Goal: Task Accomplishment & Management: Use online tool/utility

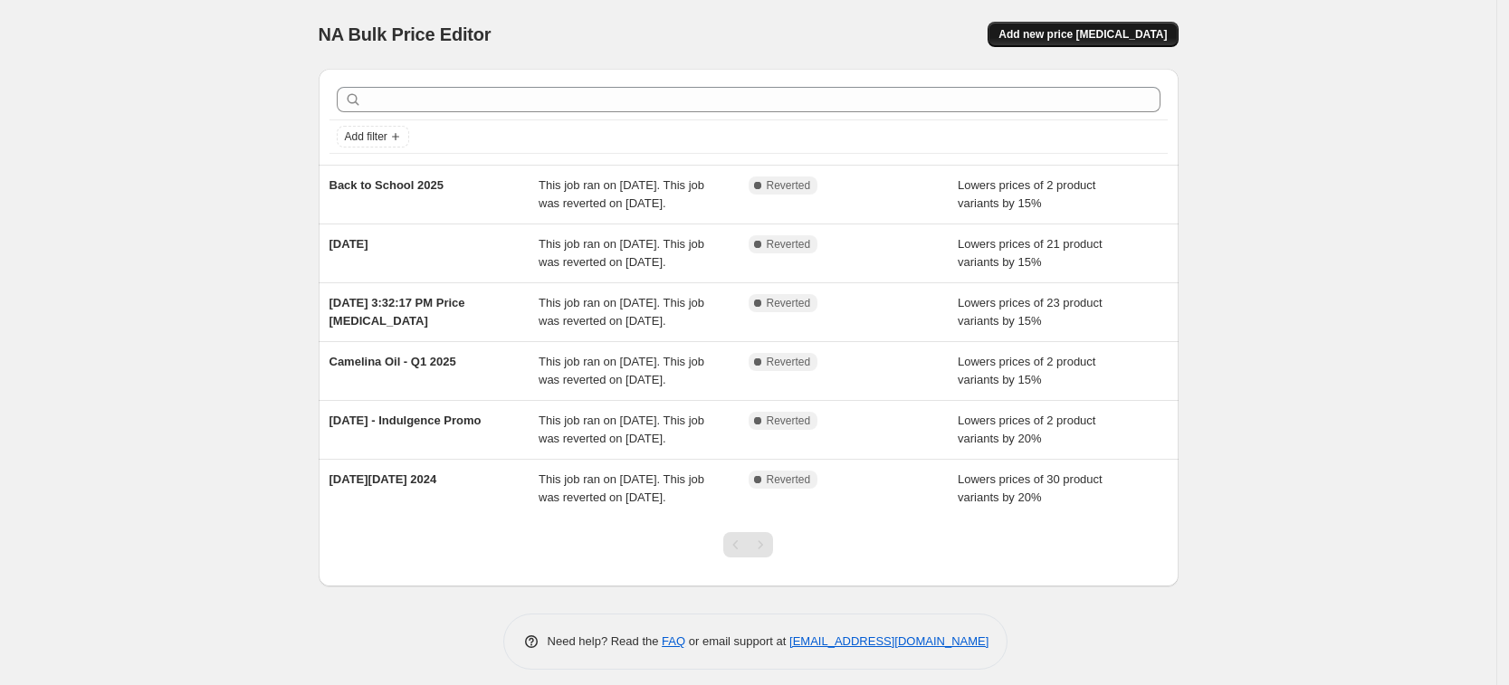
click at [1047, 37] on span "Add new price [MEDICAL_DATA]" at bounding box center [1082, 34] width 168 height 14
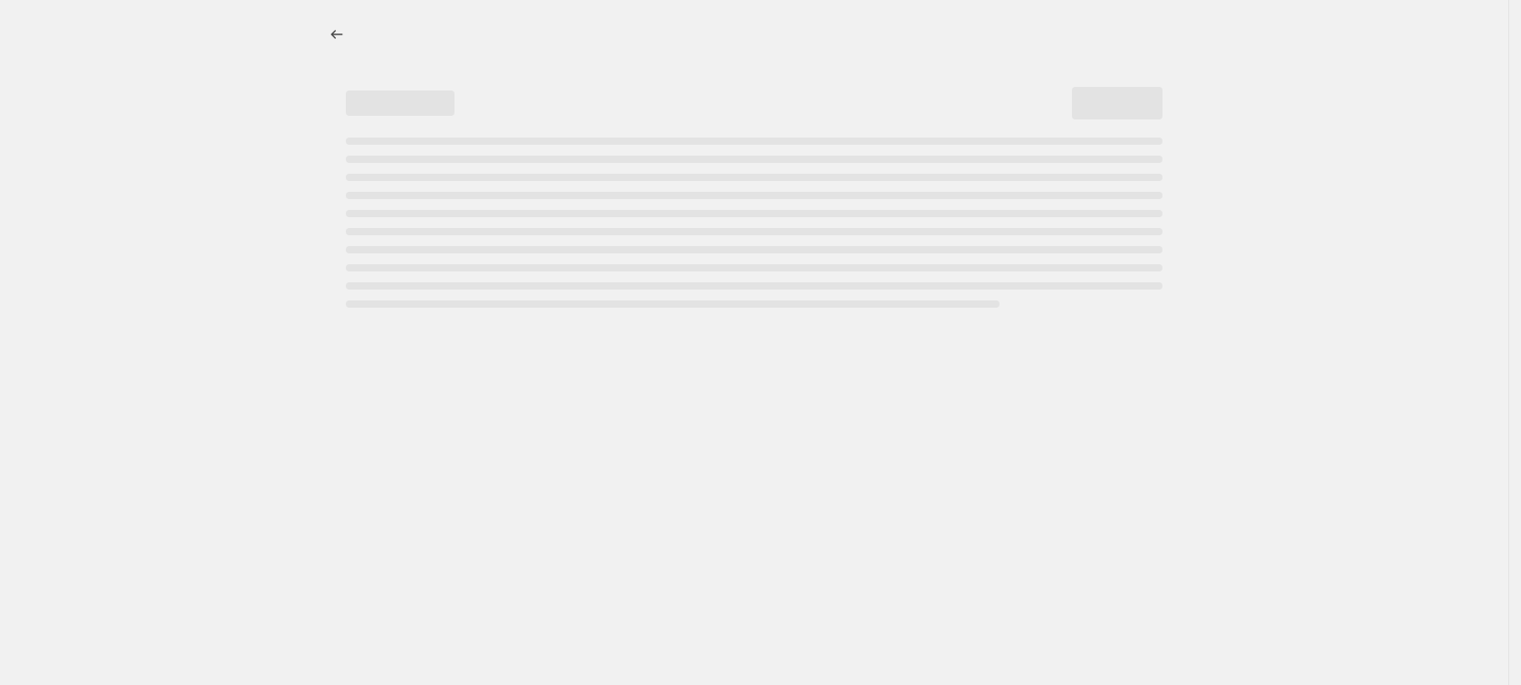
select select "percentage"
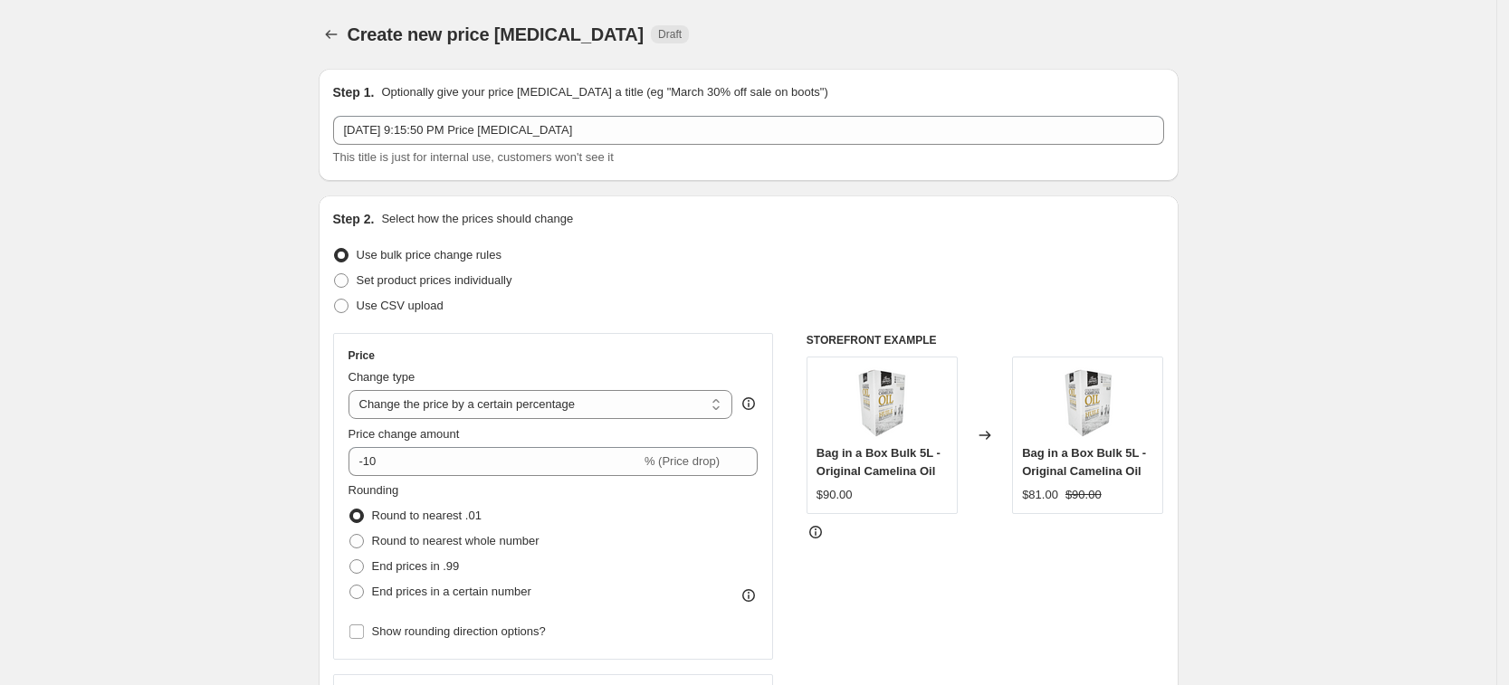
click at [658, 113] on div "Step 1. Optionally give your price [MEDICAL_DATA] a title (eg "March 30% off sa…" at bounding box center [748, 124] width 831 height 83
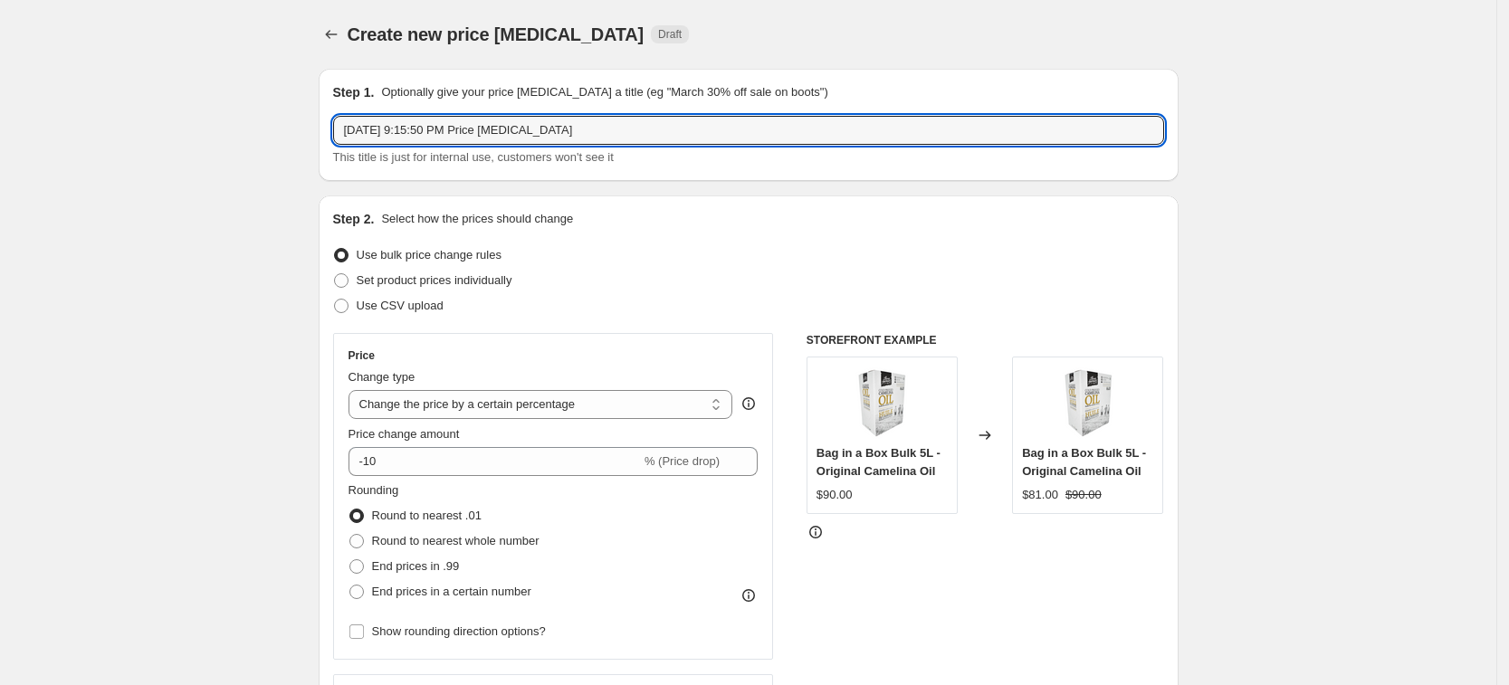
drag, startPoint x: 657, startPoint y: 126, endPoint x: -217, endPoint y: 124, distance: 874.3
click at [0, 124] on html "Home Settings Plans Skip to content Create new price [MEDICAL_DATA]. This page …" at bounding box center [754, 342] width 1509 height 685
type input "[DATE] STG 2025"
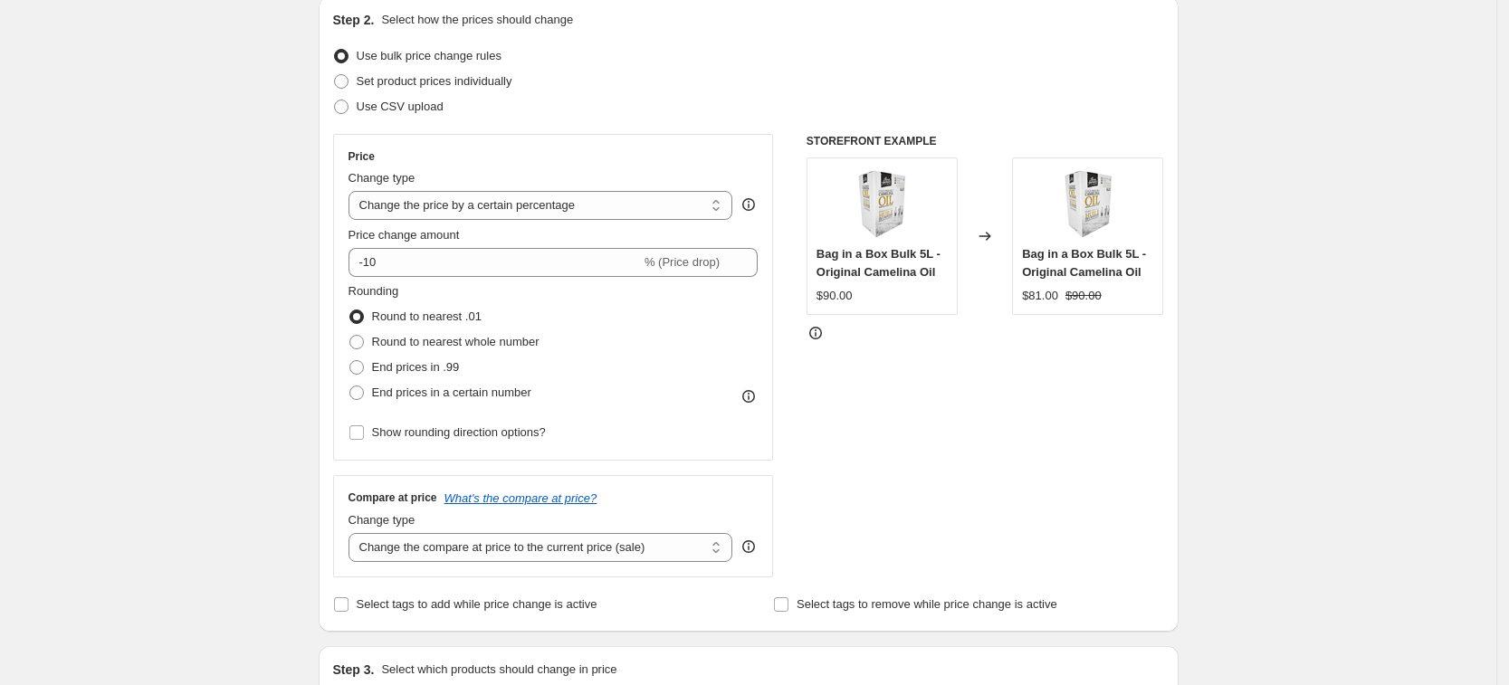
scroll to position [226, 0]
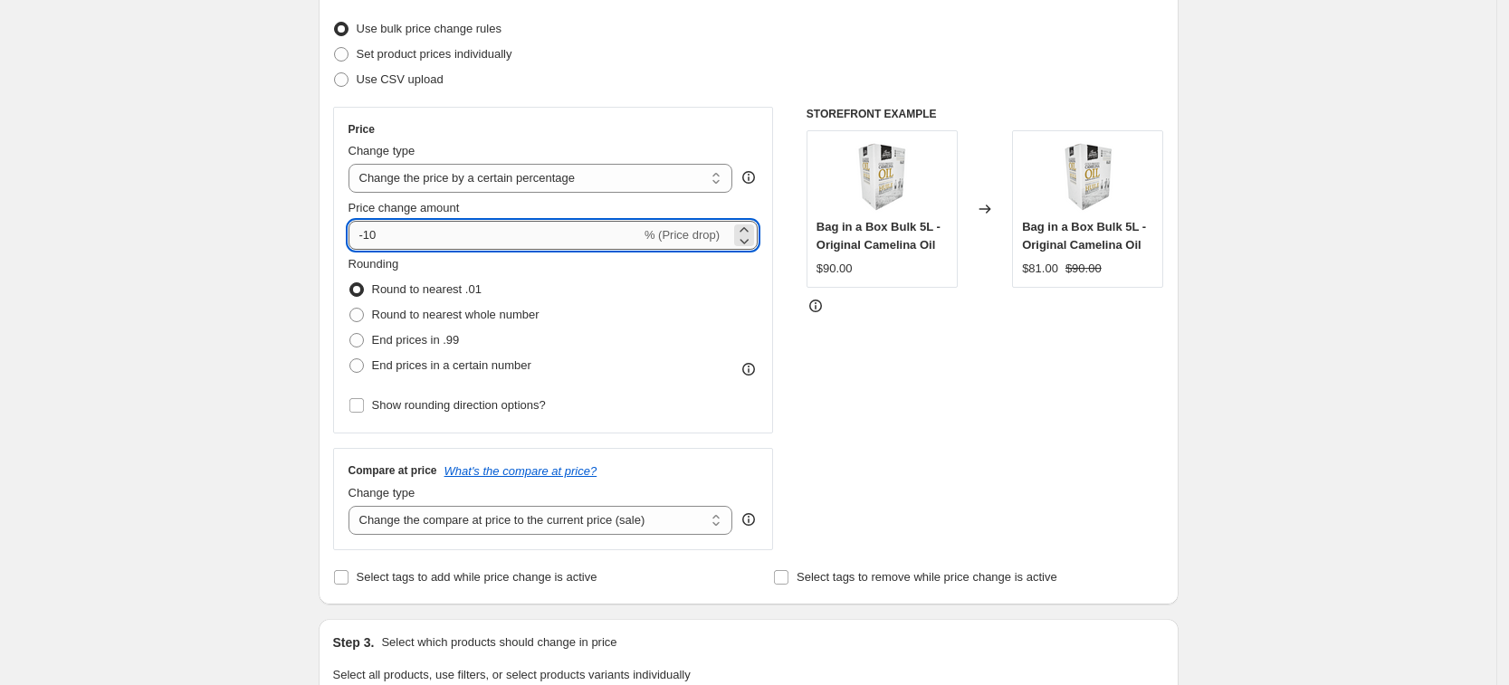
click at [558, 242] on input "-10" at bounding box center [494, 235] width 292 height 29
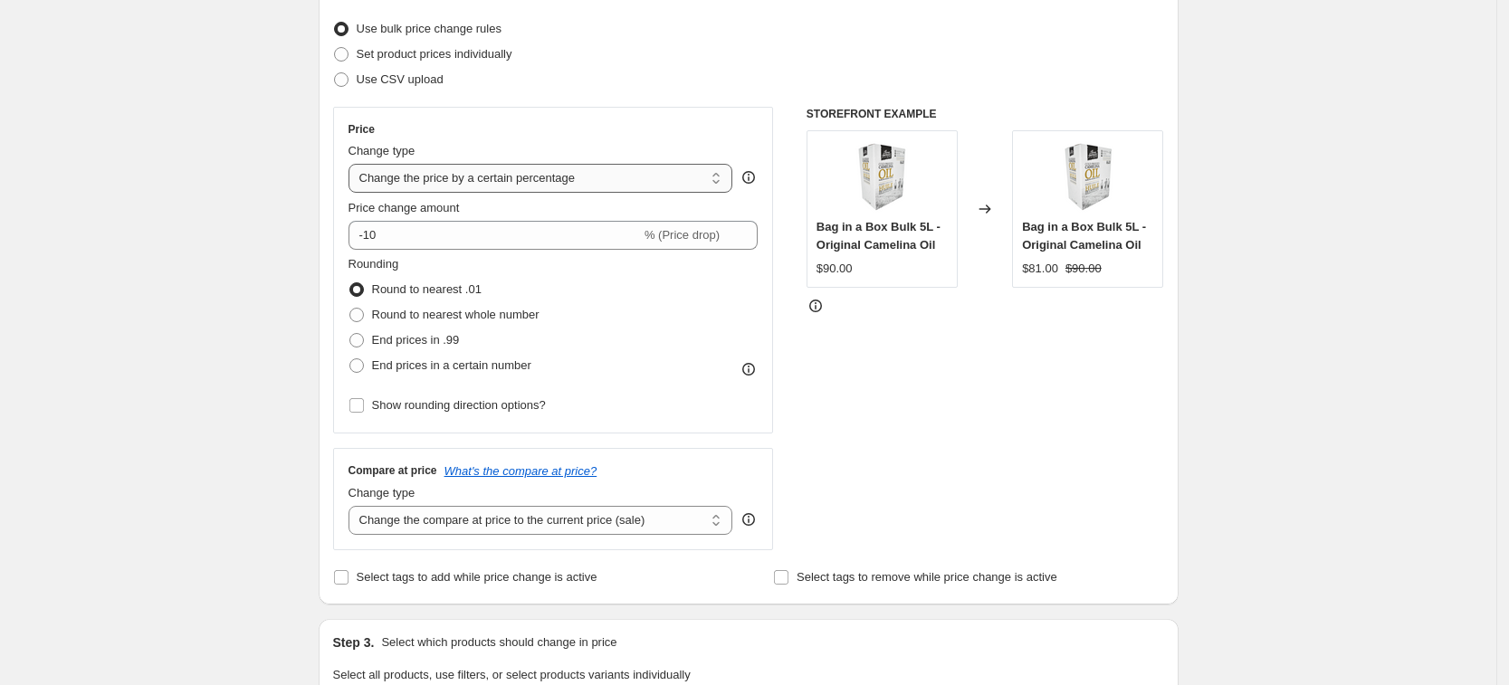
click at [582, 173] on select "Change the price to a certain amount Change the price by a certain amount Chang…" at bounding box center [540, 178] width 385 height 29
select select "to"
click at [354, 164] on select "Change the price to a certain amount Change the price by a certain amount Chang…" at bounding box center [540, 178] width 385 height 29
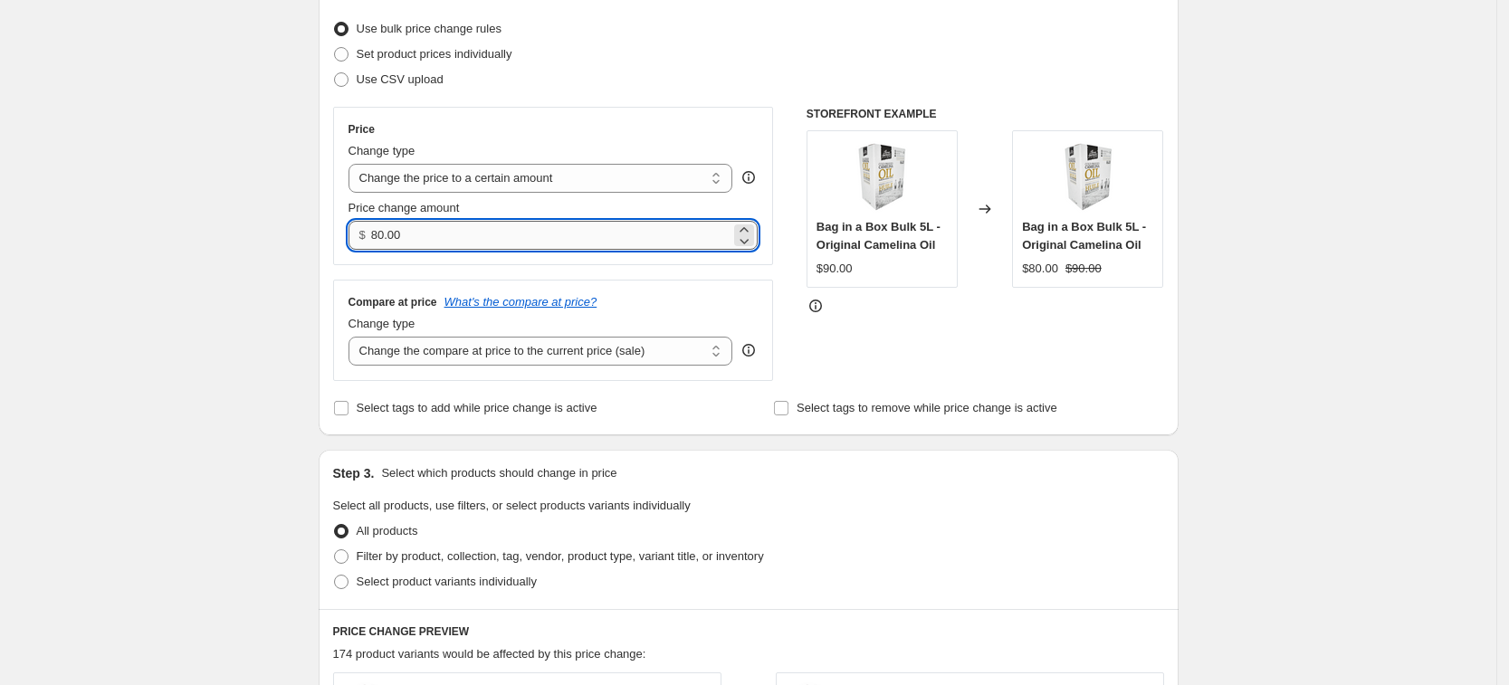
click at [525, 229] on input "80.00" at bounding box center [550, 235] width 359 height 29
drag, startPoint x: 525, startPoint y: 229, endPoint x: 347, endPoint y: 237, distance: 178.5
click at [347, 237] on div "Price Change type Change the price to a certain amount Change the price by a ce…" at bounding box center [553, 186] width 441 height 158
type input "24.99"
click at [138, 338] on div "Create new price [MEDICAL_DATA]. This page is ready Create new price [MEDICAL_D…" at bounding box center [748, 597] width 1496 height 1646
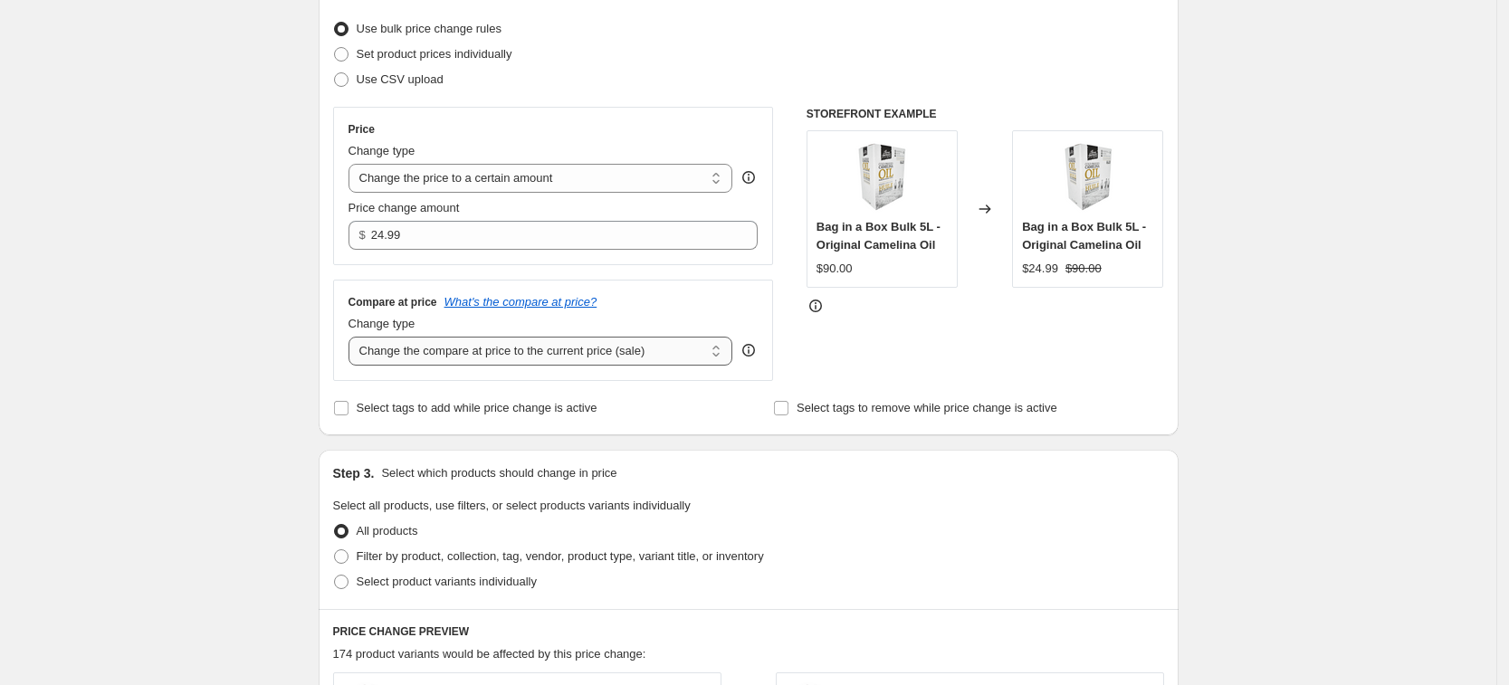
click at [494, 355] on select "Change the compare at price to the current price (sale) Change the compare at p…" at bounding box center [540, 351] width 385 height 29
click at [224, 369] on div "Create new price [MEDICAL_DATA]. This page is ready Create new price [MEDICAL_D…" at bounding box center [748, 597] width 1496 height 1646
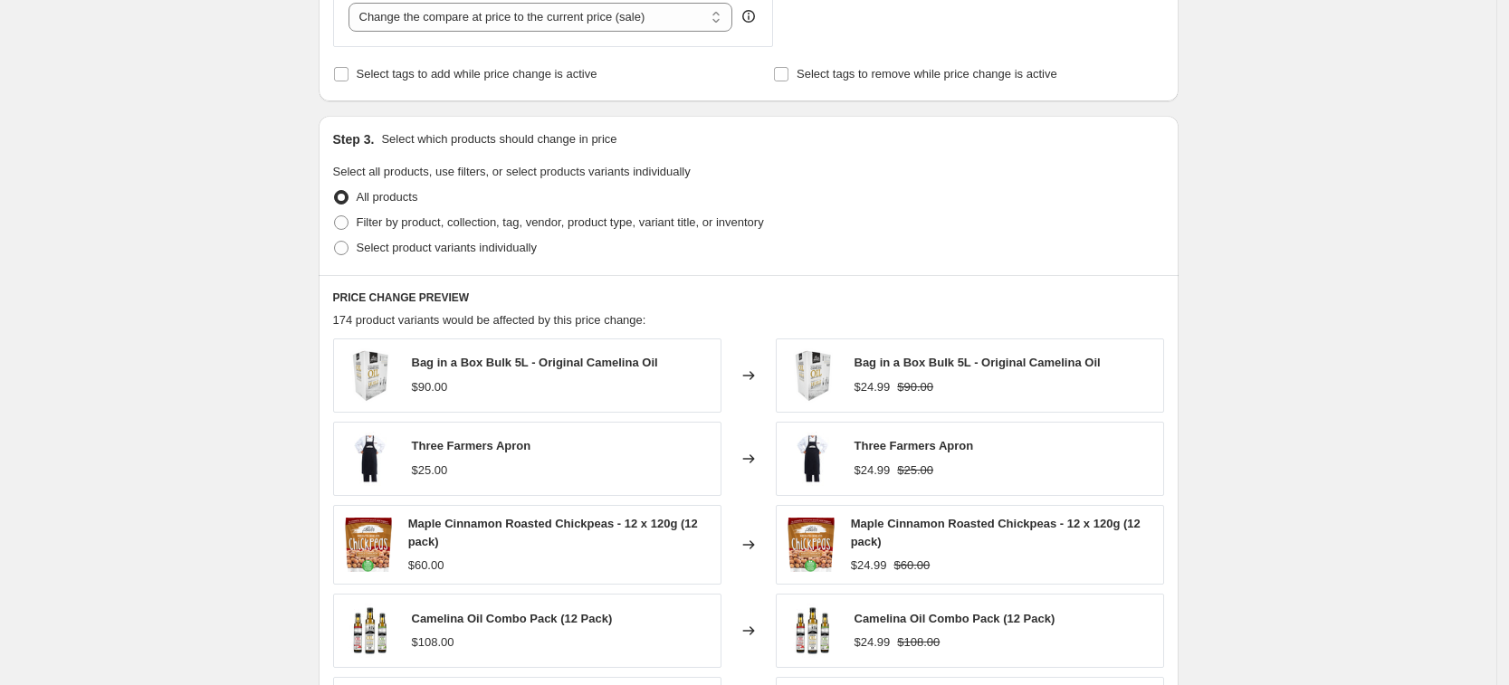
scroll to position [566, 0]
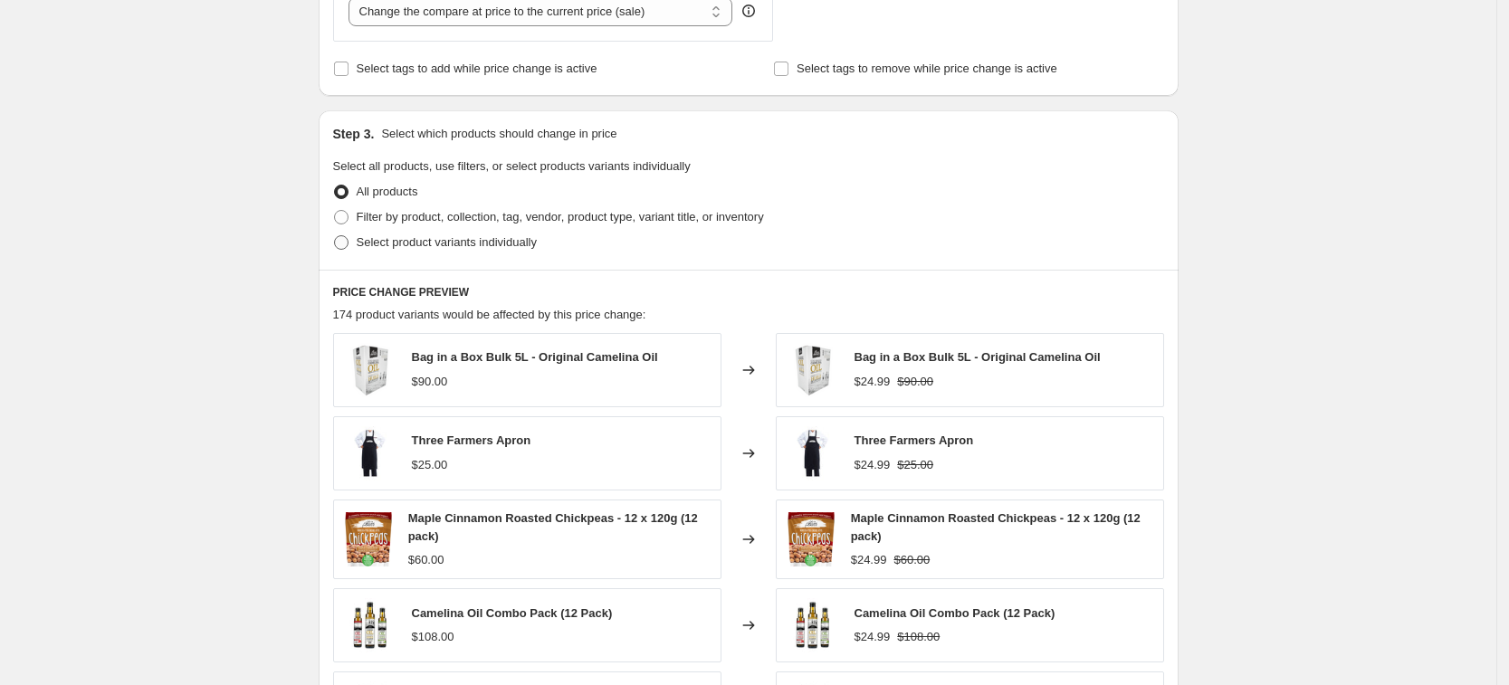
click at [457, 241] on span "Select product variants individually" at bounding box center [447, 242] width 180 height 14
click at [335, 236] on input "Select product variants individually" at bounding box center [334, 235] width 1 height 1
radio input "true"
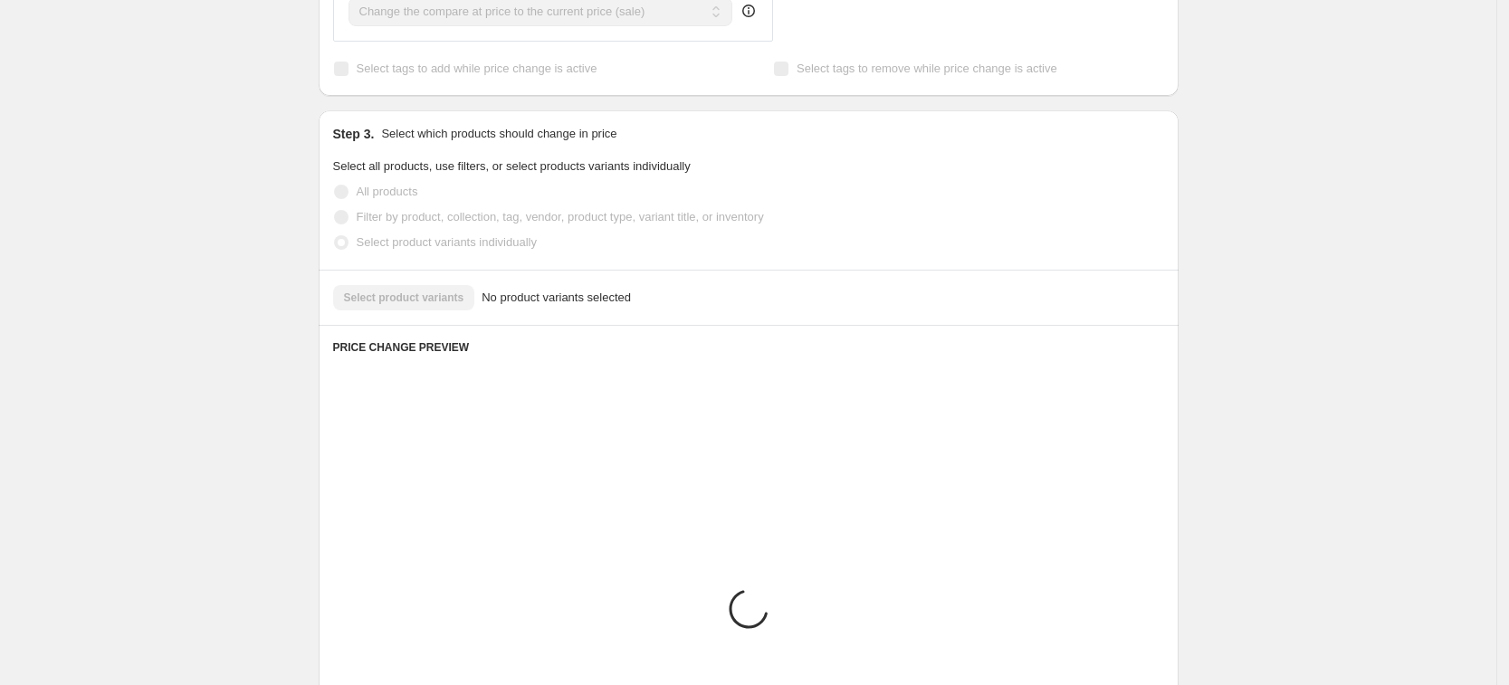
scroll to position [556, 0]
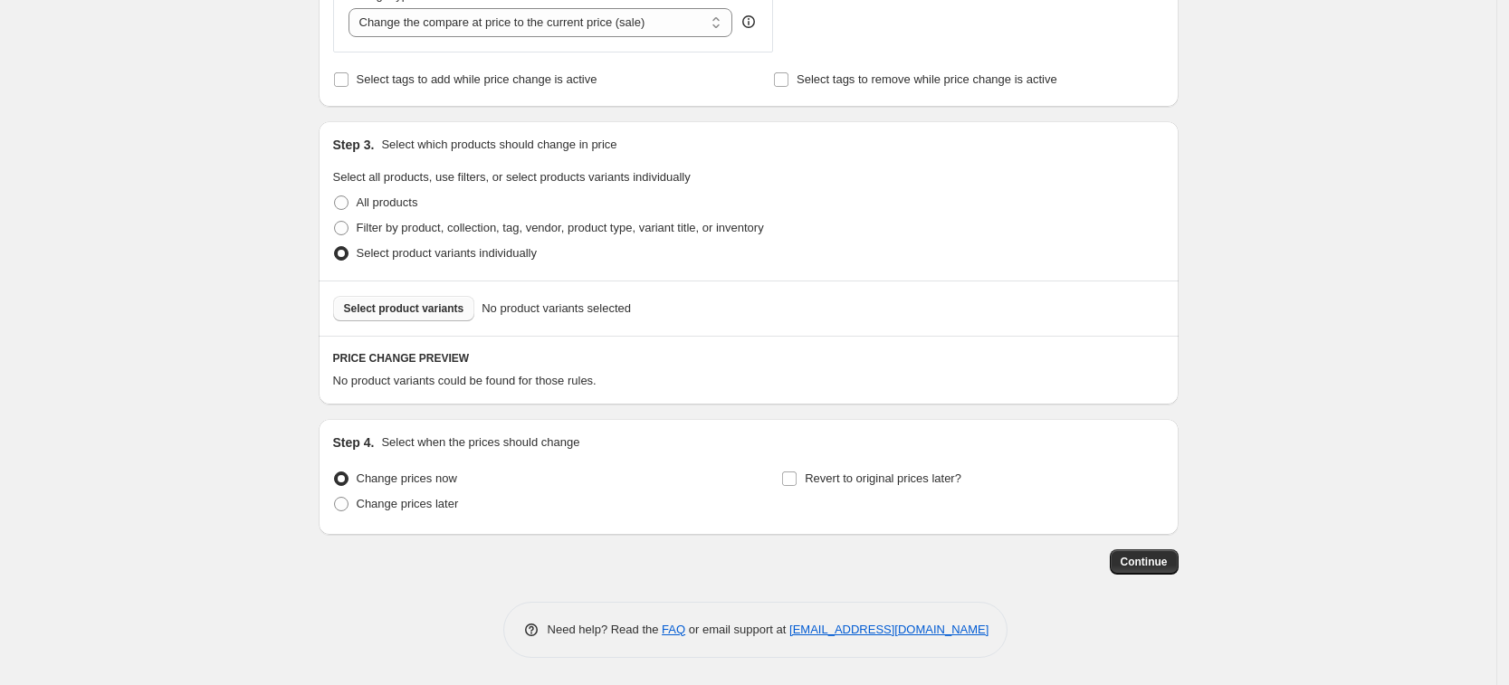
click at [401, 313] on span "Select product variants" at bounding box center [404, 308] width 120 height 14
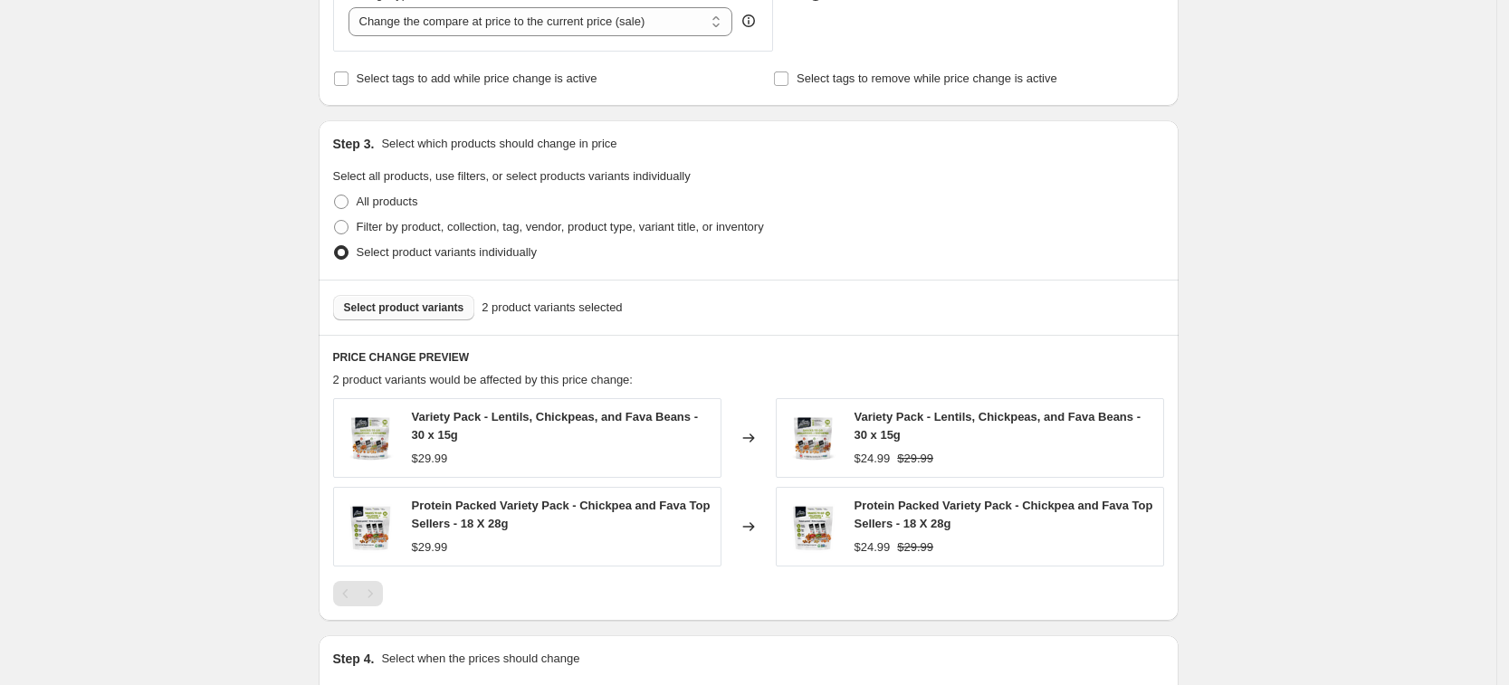
scroll to position [773, 0]
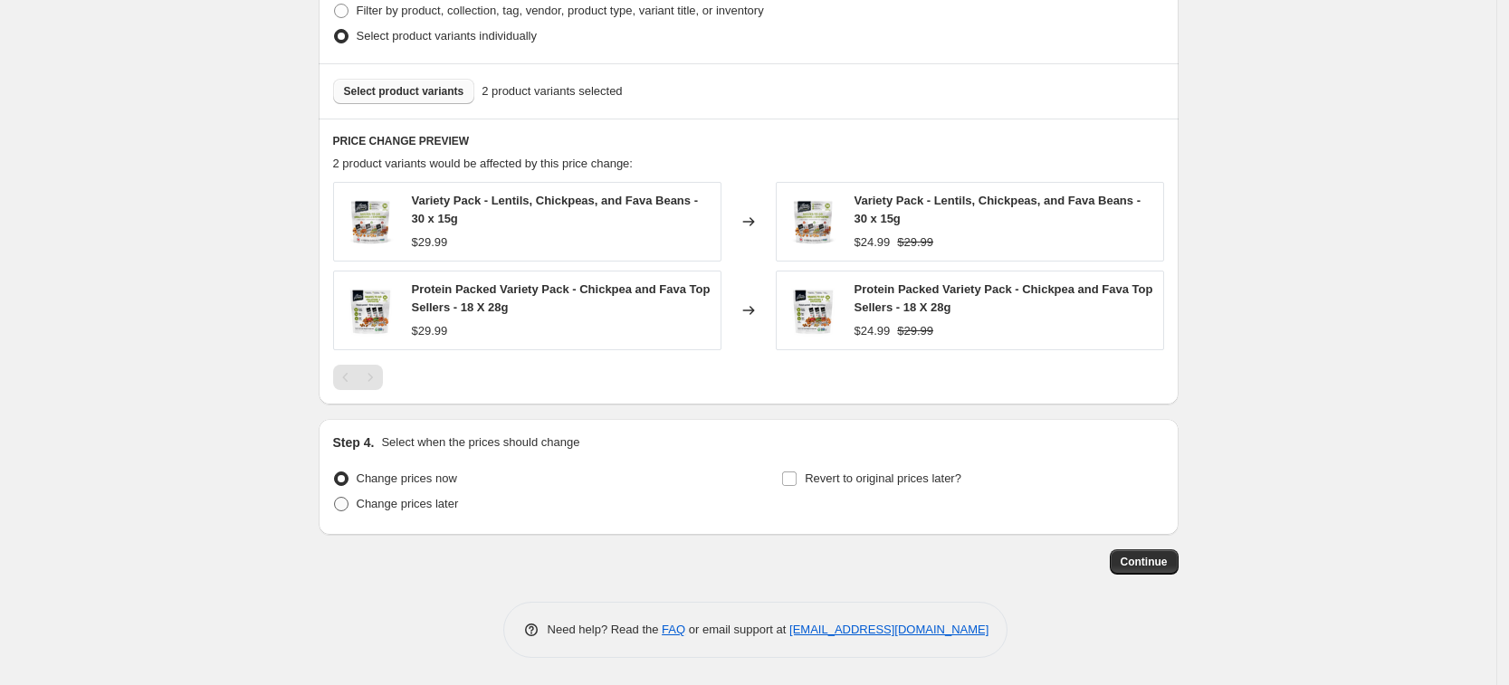
click at [408, 499] on span "Change prices later" at bounding box center [408, 504] width 102 height 14
click at [335, 498] on input "Change prices later" at bounding box center [334, 497] width 1 height 1
radio input "true"
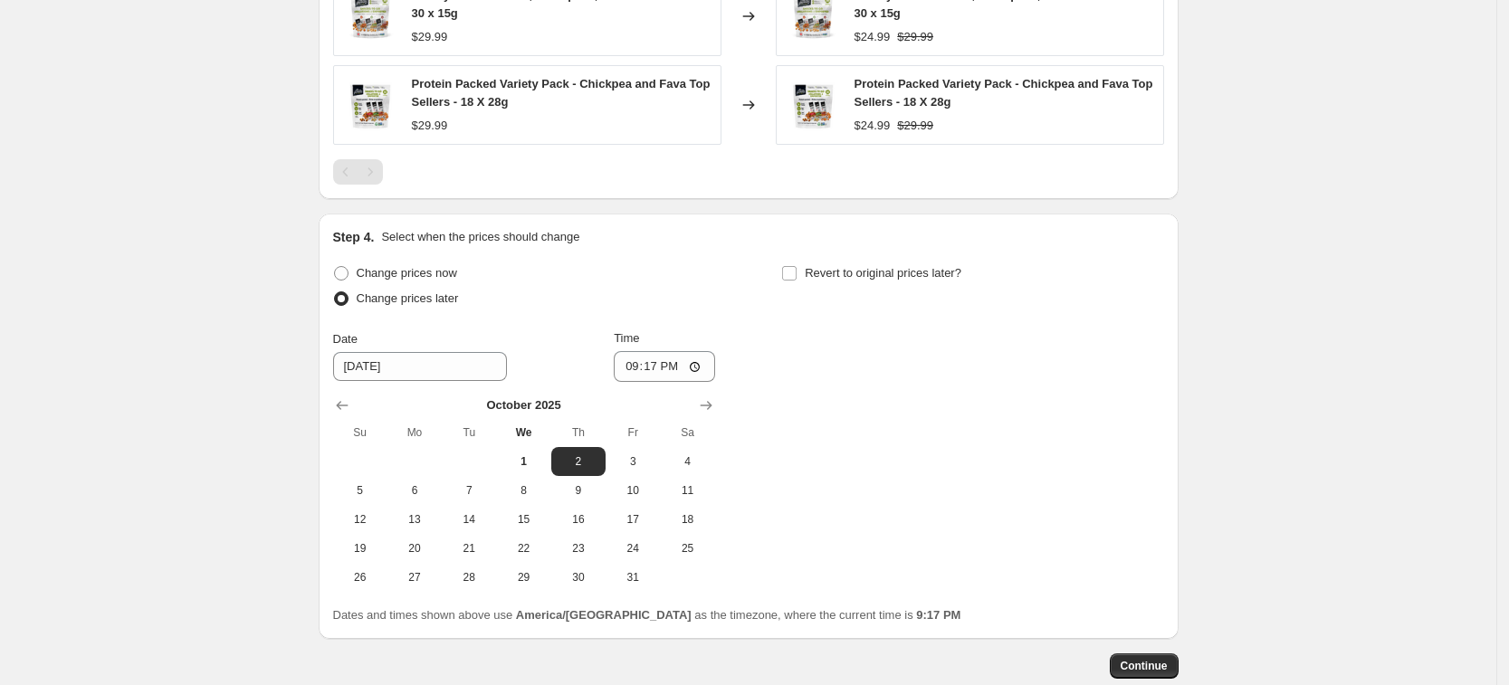
scroll to position [999, 0]
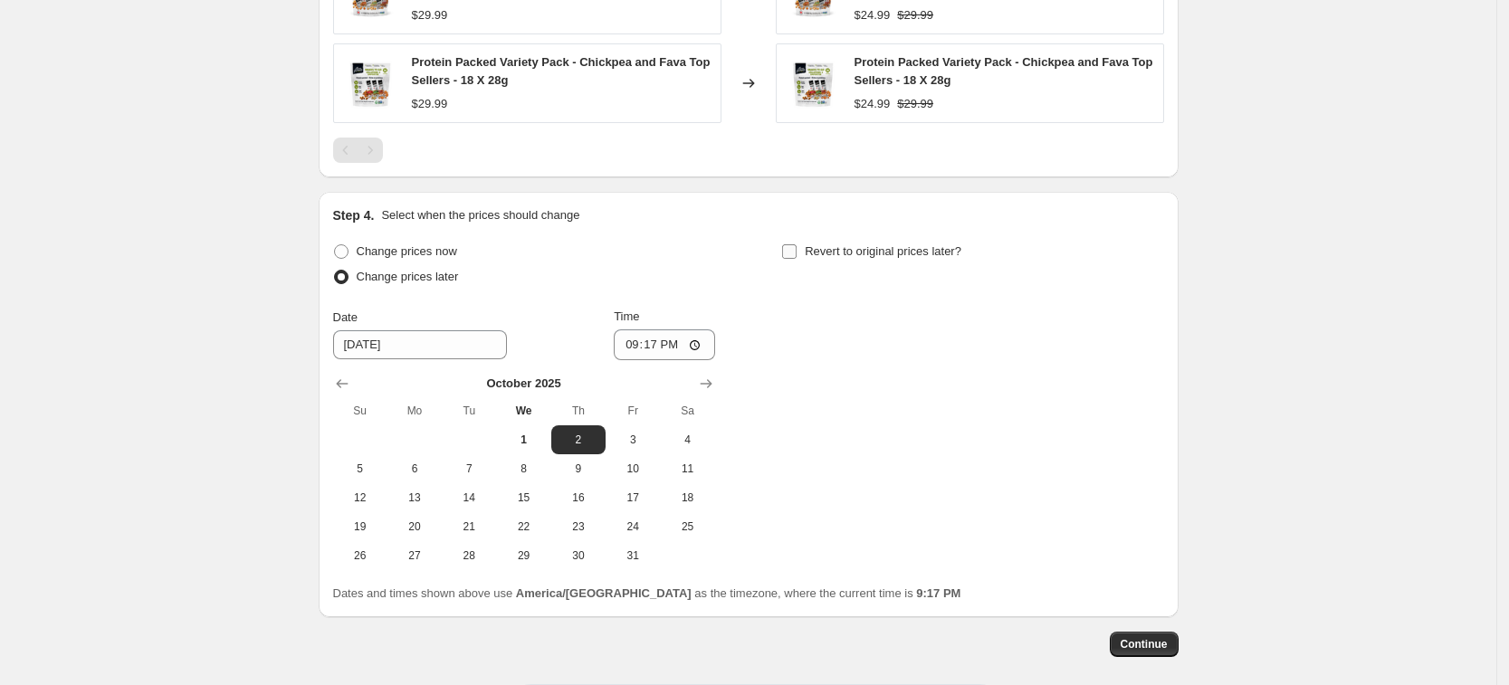
click at [879, 252] on span "Revert to original prices later?" at bounding box center [883, 251] width 157 height 14
click at [796, 252] on input "Revert to original prices later?" at bounding box center [789, 251] width 14 height 14
checkbox input "true"
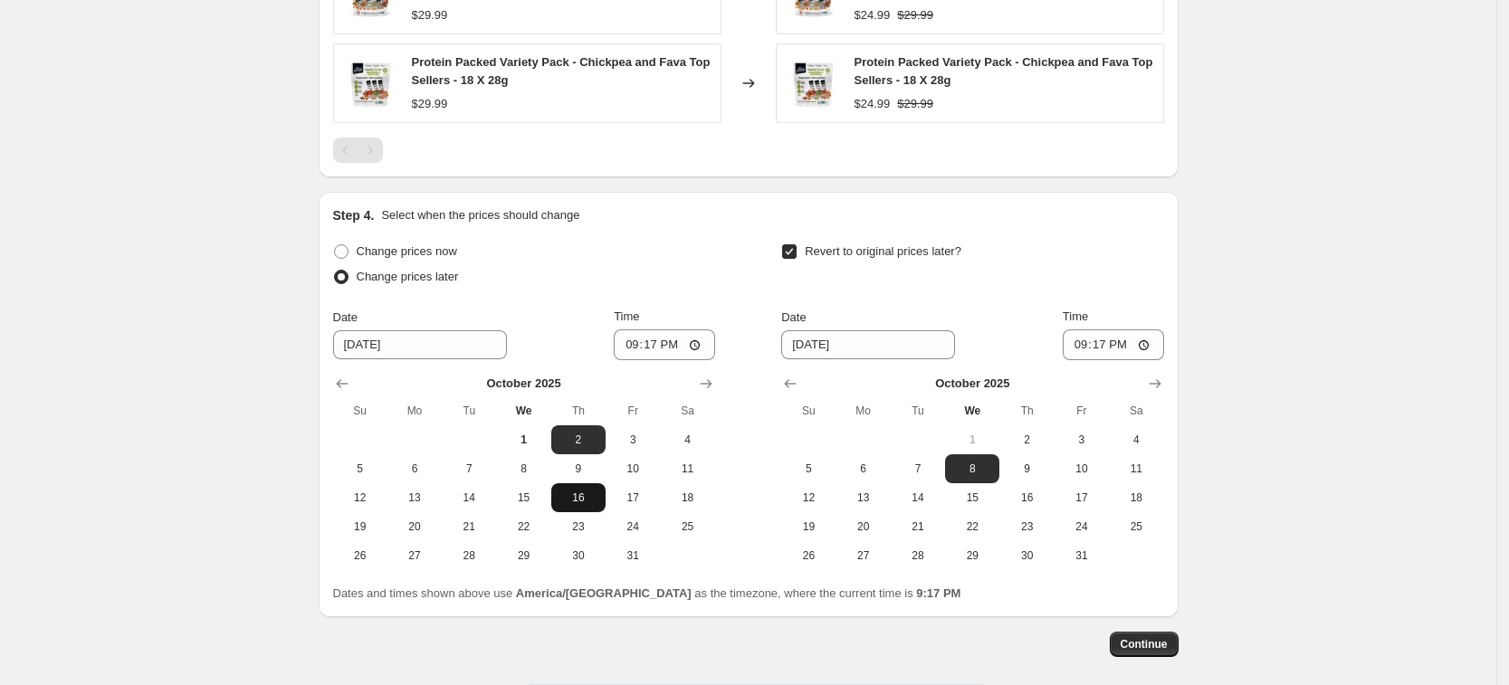
click at [594, 498] on span "16" at bounding box center [578, 498] width 40 height 14
type input "[DATE]"
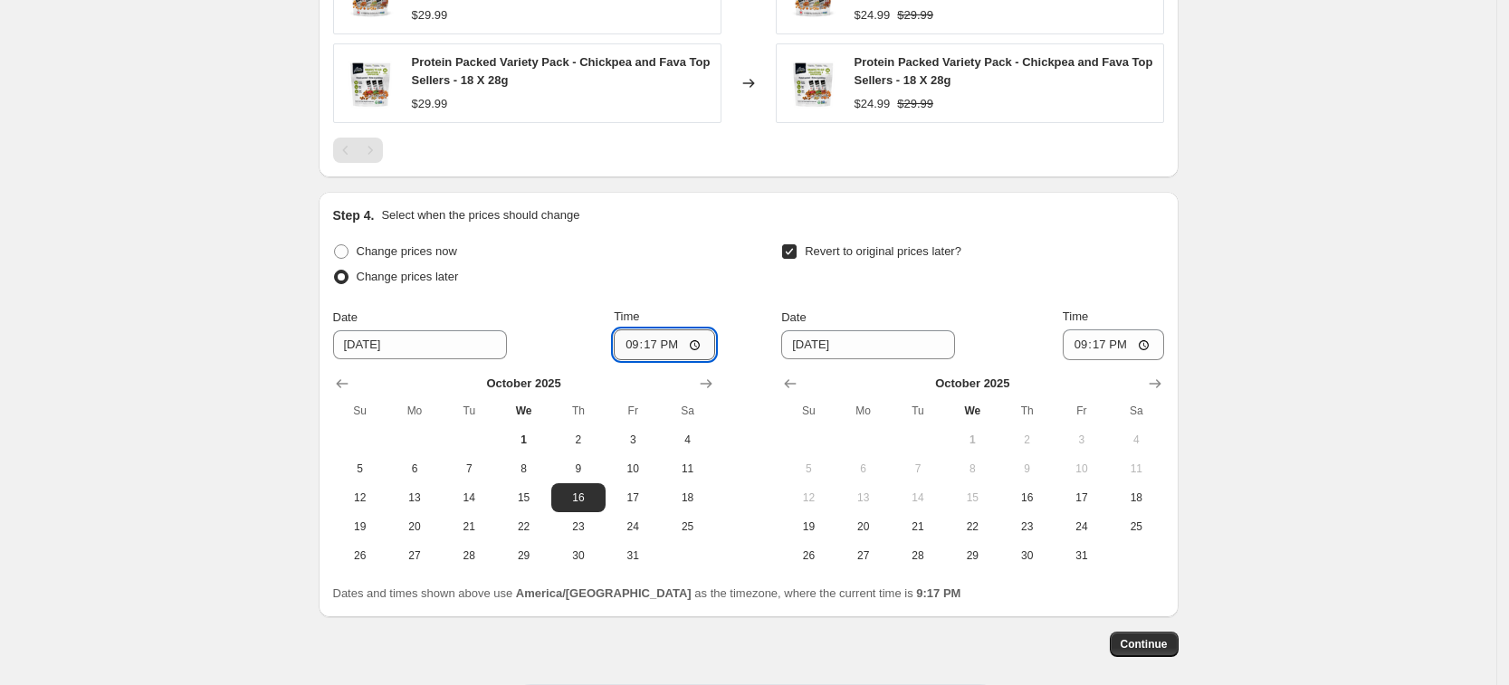
click at [639, 349] on input "21:17" at bounding box center [664, 344] width 101 height 31
click at [678, 346] on input "17:00" at bounding box center [664, 344] width 101 height 31
type input "05:00"
click at [828, 558] on span "26" at bounding box center [808, 555] width 40 height 14
type input "[DATE]"
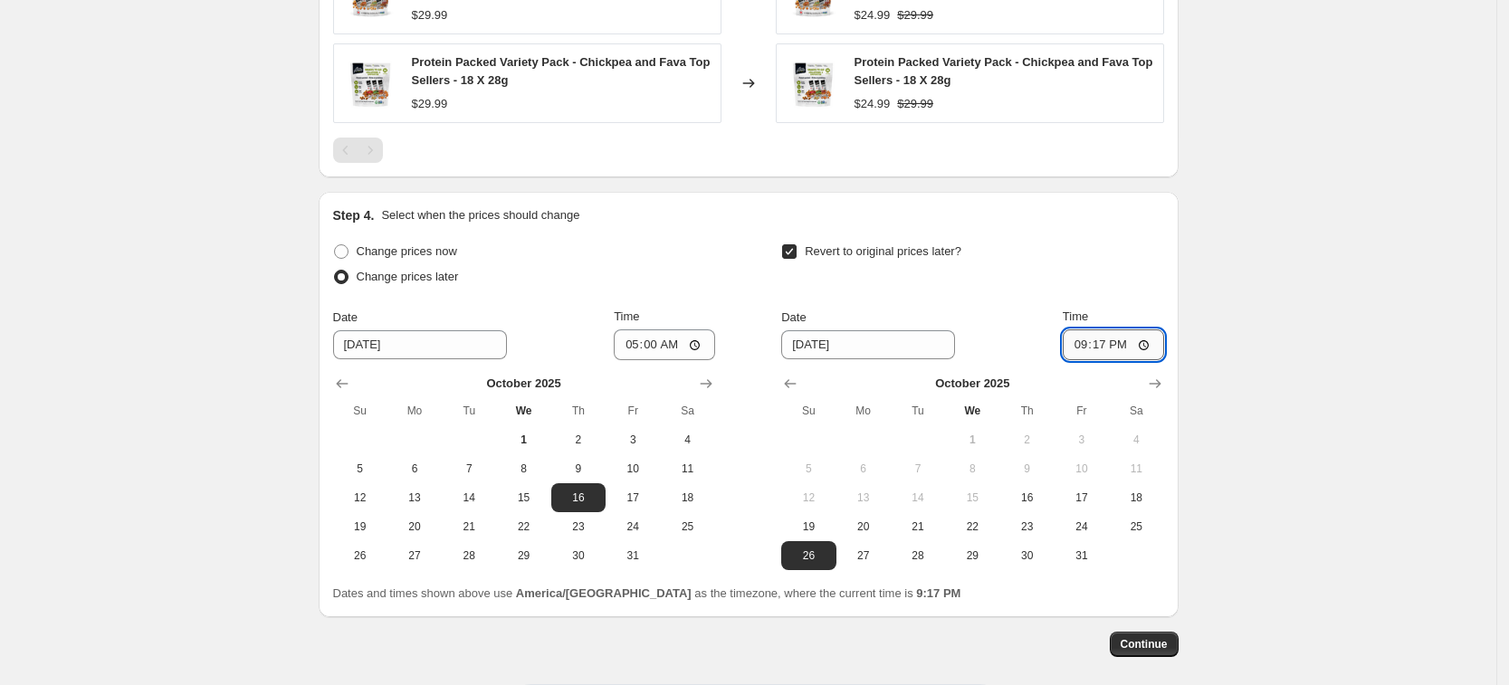
click at [1087, 346] on input "21:17" at bounding box center [1113, 344] width 101 height 31
click at [1082, 349] on input "00:00" at bounding box center [1113, 344] width 101 height 31
type input "23:59"
click at [1161, 643] on span "Continue" at bounding box center [1144, 644] width 47 height 14
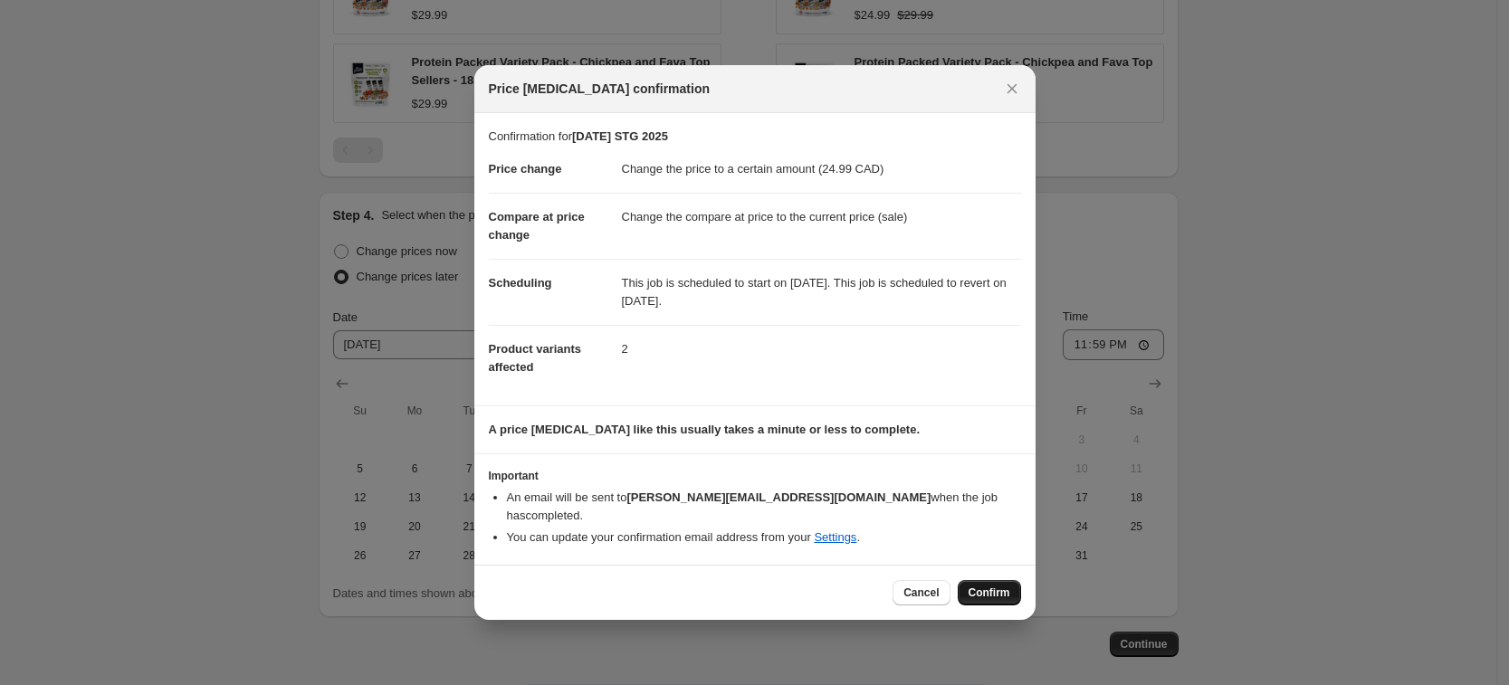
click at [992, 586] on span "Confirm" at bounding box center [989, 593] width 42 height 14
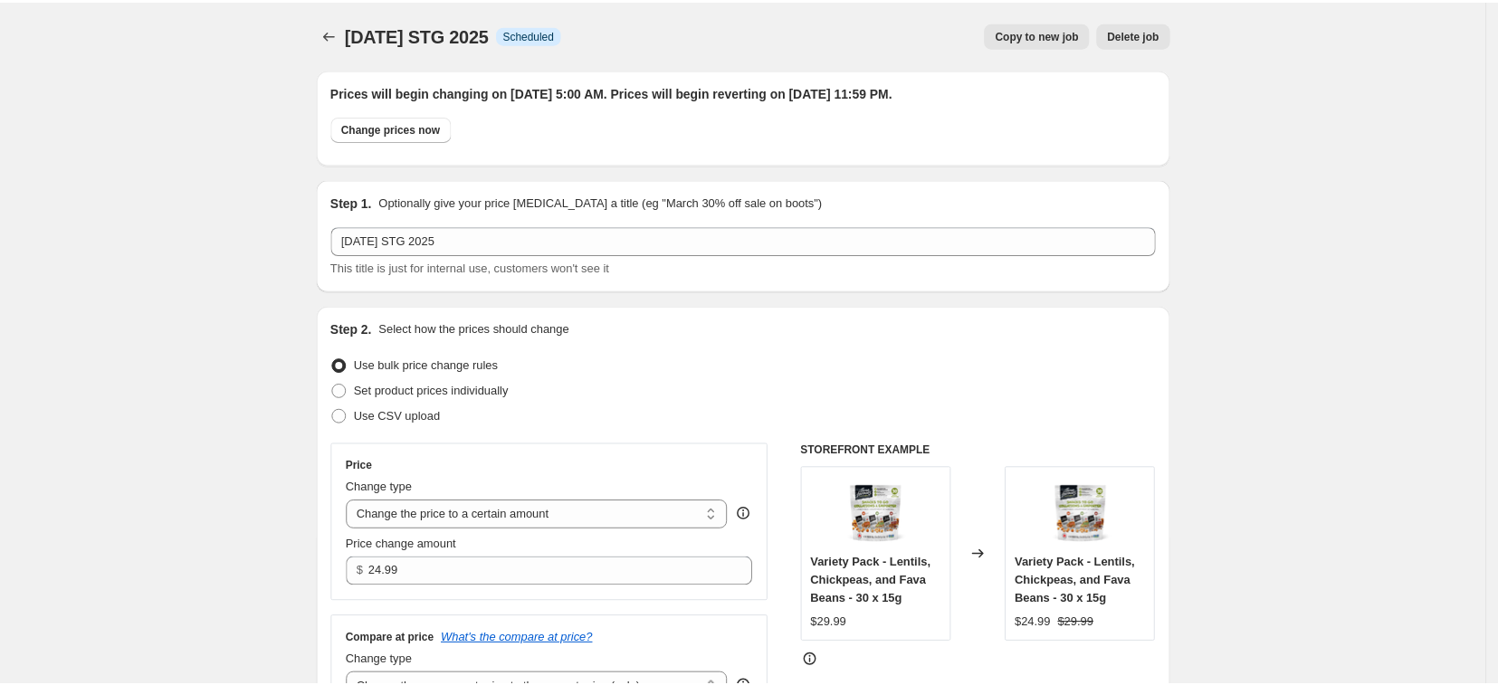
scroll to position [999, 0]
